Goal: Navigation & Orientation: Find specific page/section

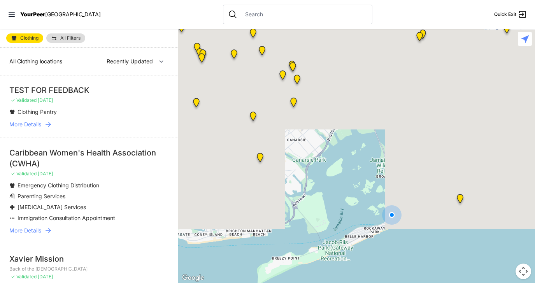
select select "nearby"
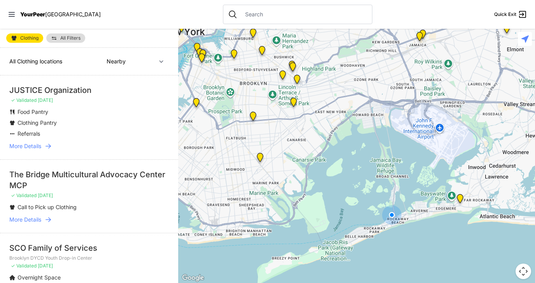
click at [32, 40] on span "Clothing" at bounding box center [29, 38] width 18 height 5
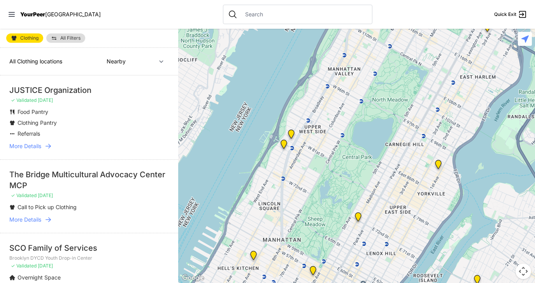
select select "recentlyUpdated"
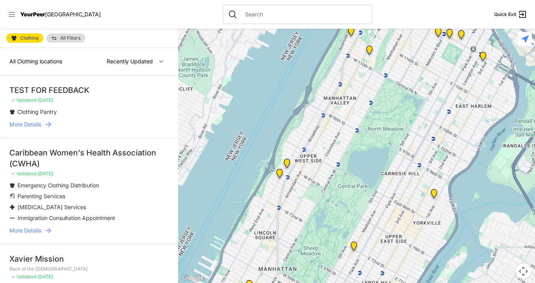
click at [10, 15] on icon at bounding box center [12, 15] width 8 height 8
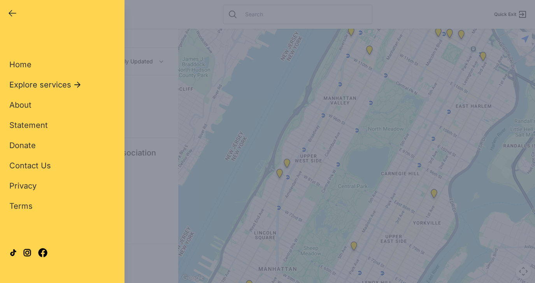
click at [48, 87] on span "Explore services" at bounding box center [40, 84] width 62 height 11
click at [34, 125] on span "Clothing" at bounding box center [24, 125] width 31 height 11
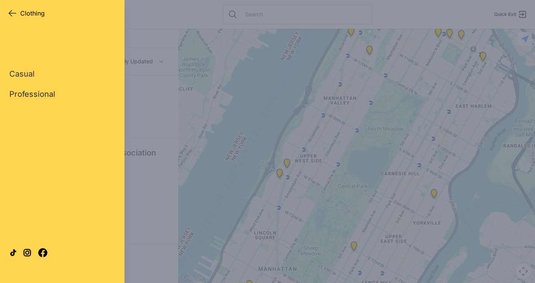
click at [35, 94] on link "Professional" at bounding box center [32, 94] width 46 height 11
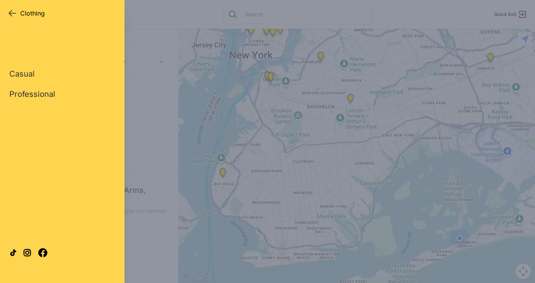
click at [44, 92] on link "Professional" at bounding box center [32, 94] width 46 height 11
select select "recentlyUpdated"
click at [44, 92] on link "Professional" at bounding box center [32, 94] width 46 height 11
click at [14, 12] on icon "button" at bounding box center [12, 13] width 9 height 9
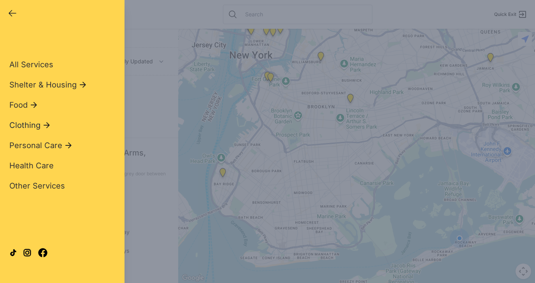
click at [35, 123] on span "Clothing" at bounding box center [24, 125] width 31 height 11
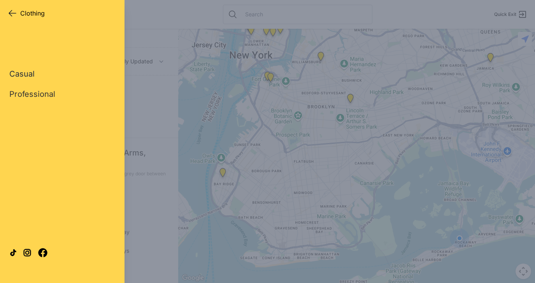
click at [24, 76] on link "Casual" at bounding box center [21, 74] width 25 height 11
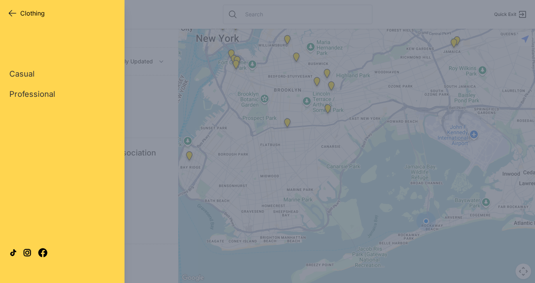
select select "nearby"
click at [222, 108] on div "Close panel Clothing Clothing Quick Exit Single Adult Families Soup Kitchen Foo…" at bounding box center [267, 141] width 535 height 283
click at [8, 12] on icon "button" at bounding box center [12, 13] width 9 height 9
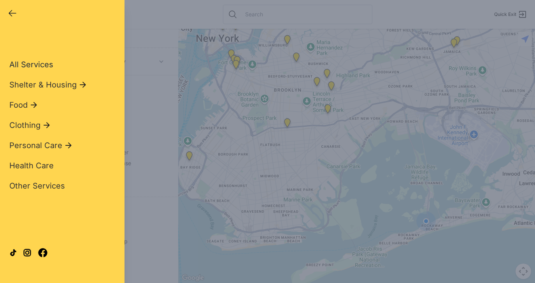
click at [35, 66] on span "All Services" at bounding box center [31, 64] width 44 height 9
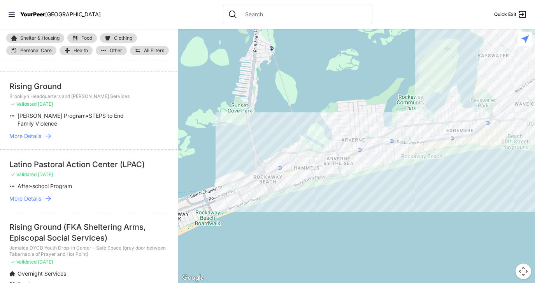
scroll to position [907, 0]
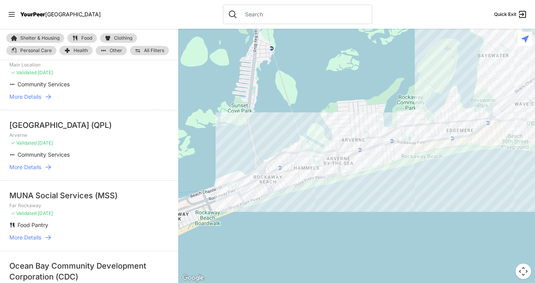
scroll to position [592, 0]
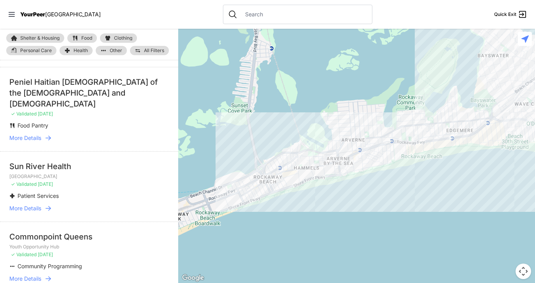
select select "nearby"
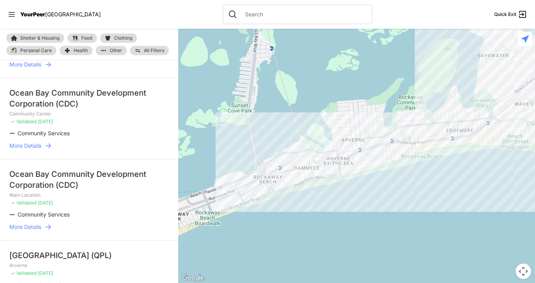
scroll to position [476, 0]
